Goal: Book appointment/travel/reservation

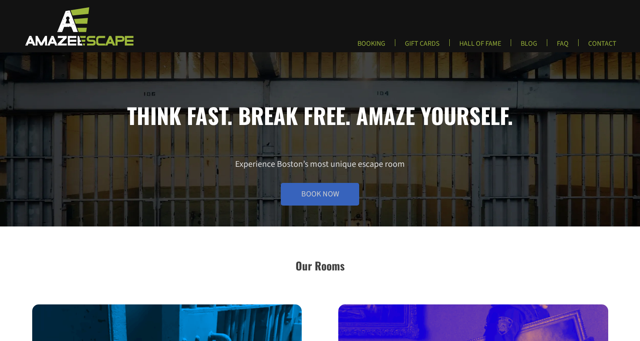
click at [317, 196] on link "Book Now" at bounding box center [320, 194] width 78 height 23
click at [561, 46] on link "FAQ" at bounding box center [563, 46] width 26 height 14
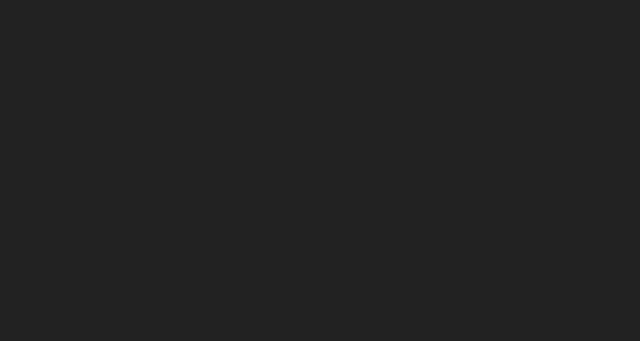
scroll to position [177, 0]
